Goal: Information Seeking & Learning: Check status

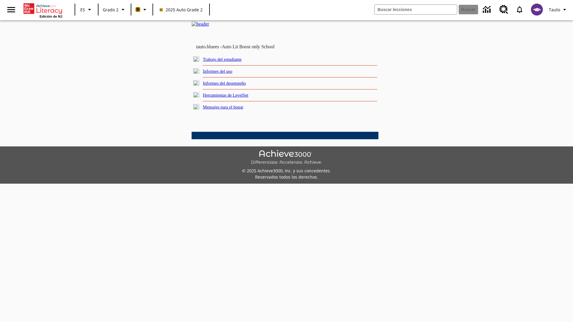
click at [233, 86] on link "Informes del desempeño" at bounding box center [224, 83] width 43 height 5
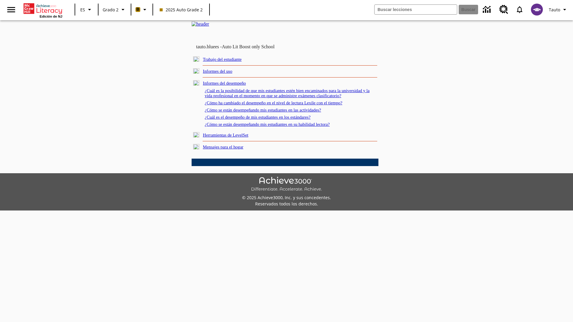
click at [273, 113] on link "¿Cómo se están desempeñando mis estudiantes en las actividades?" at bounding box center [263, 110] width 116 height 5
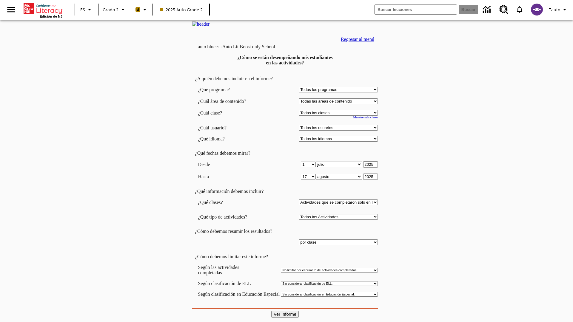
click at [285, 311] on input "Ver Informe" at bounding box center [284, 314] width 27 height 7
select select "21437111"
select select "4"
click at [285, 311] on input "Ver Informe" at bounding box center [284, 314] width 27 height 7
